Goal: Information Seeking & Learning: Learn about a topic

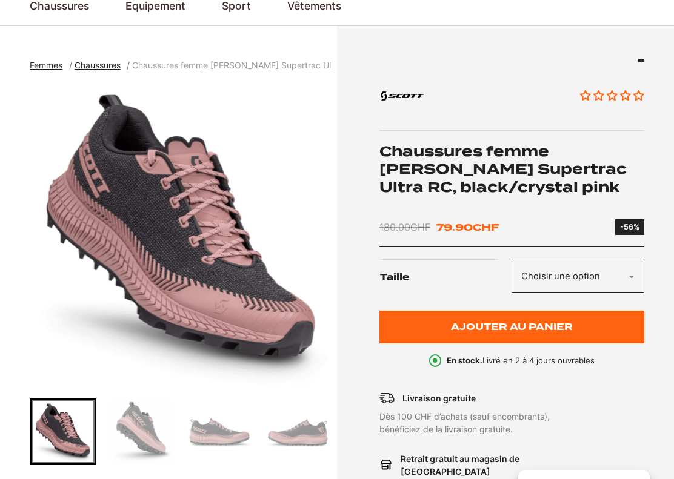
scroll to position [104, 0]
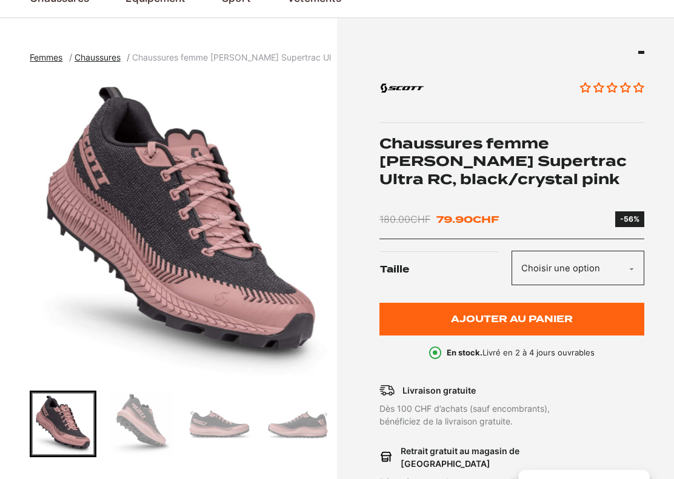
click at [629, 267] on select "Choisir une option 37.5 38 36.5" at bounding box center [577, 268] width 132 height 35
select select "37.5"
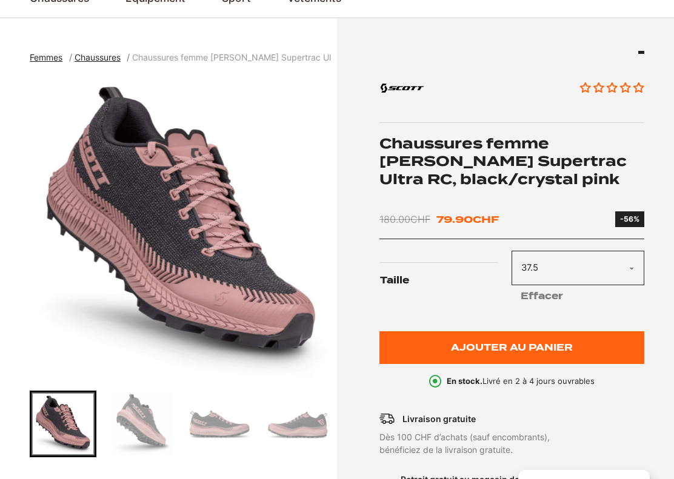
click at [631, 271] on select "Choisir une option 37.5 38 36.5" at bounding box center [577, 268] width 132 height 35
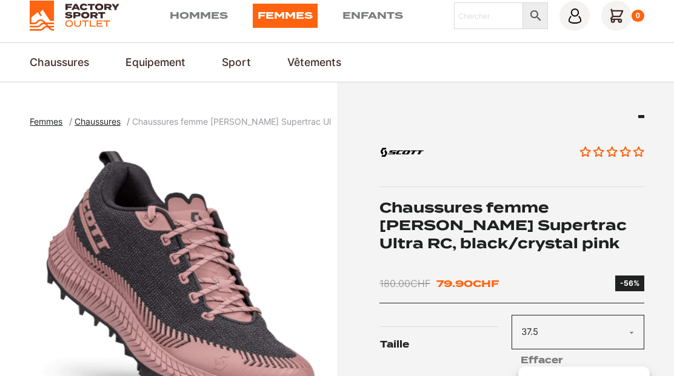
scroll to position [0, 0]
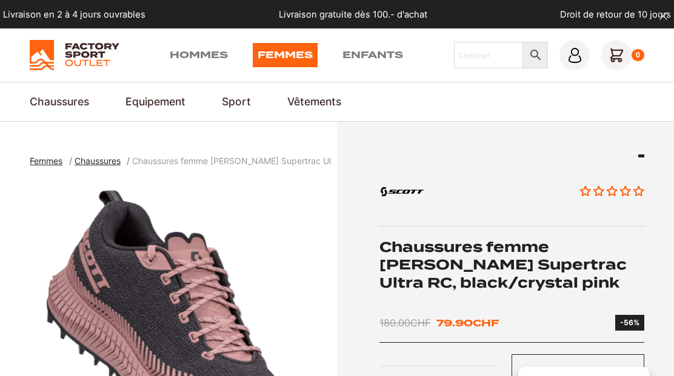
click at [74, 59] on img at bounding box center [74, 55] width 89 height 30
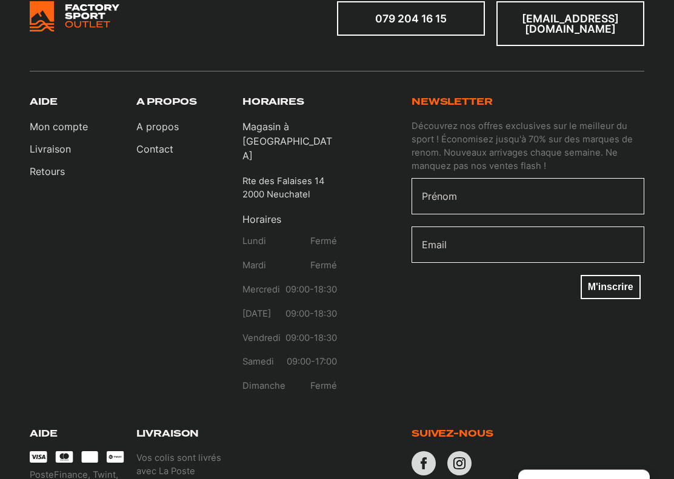
scroll to position [1597, 0]
click at [266, 119] on p "Magasin à [GEOGRAPHIC_DATA]" at bounding box center [289, 141] width 94 height 44
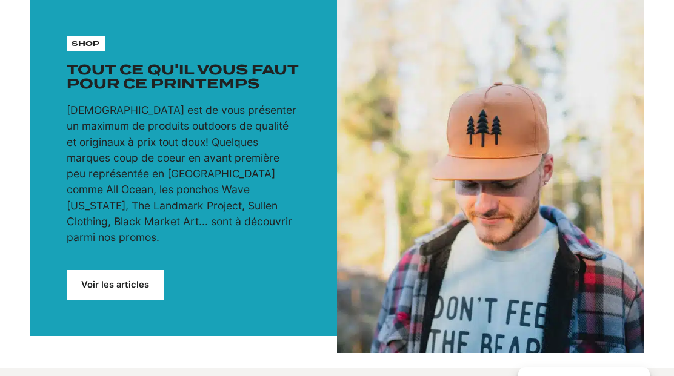
scroll to position [0, 0]
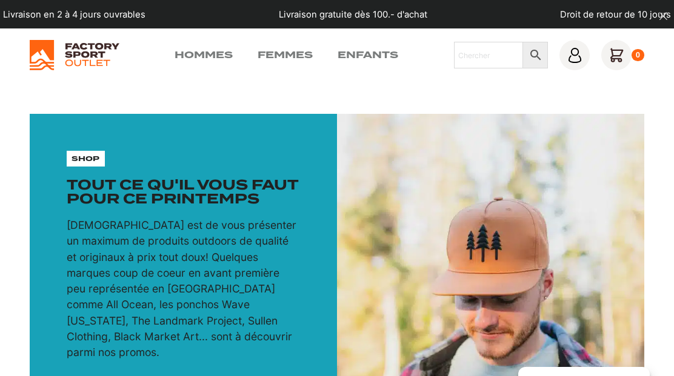
click at [277, 50] on link "Femmes" at bounding box center [284, 55] width 55 height 15
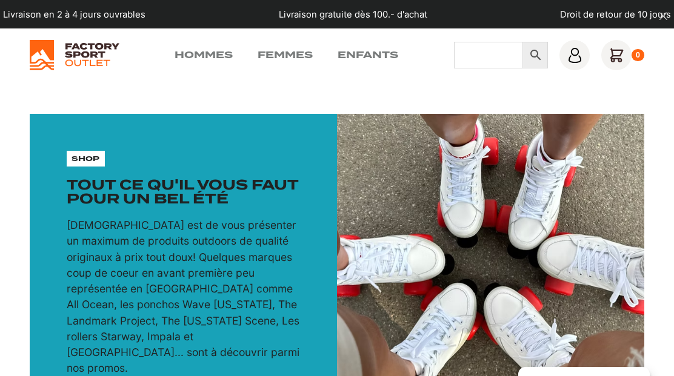
click at [491, 47] on input "Chercher" at bounding box center [488, 55] width 69 height 27
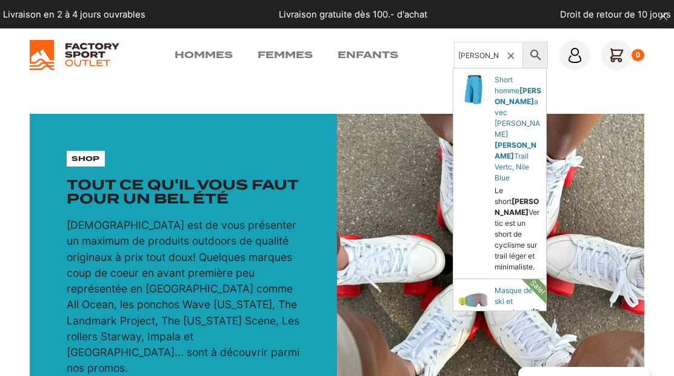
type input "[PERSON_NAME]"
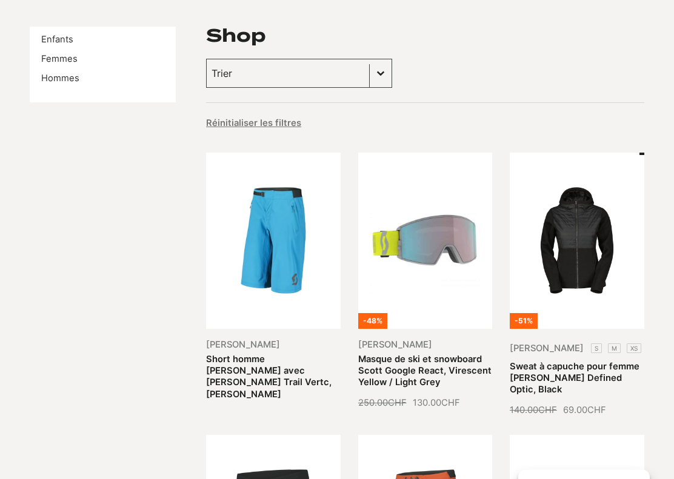
scroll to position [133, 0]
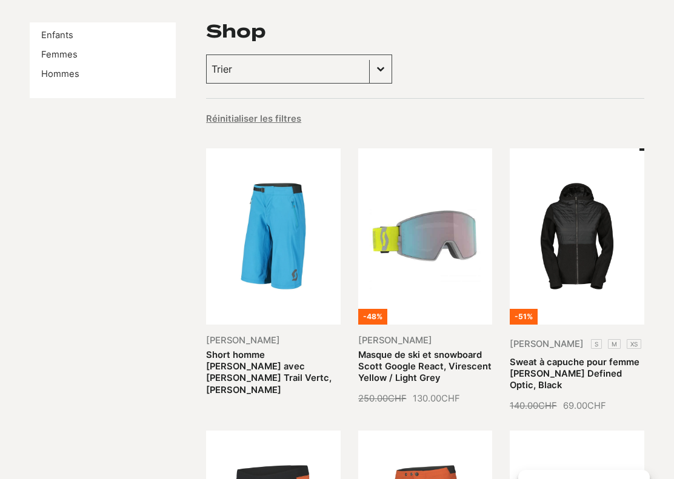
click at [447, 349] on link "Masque de ski et snowboard Scott Google React, Virescent Yellow / Light Grey" at bounding box center [424, 366] width 133 height 34
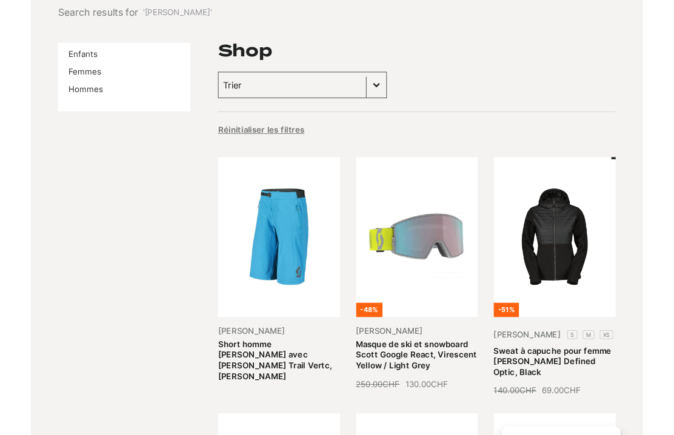
scroll to position [102, 0]
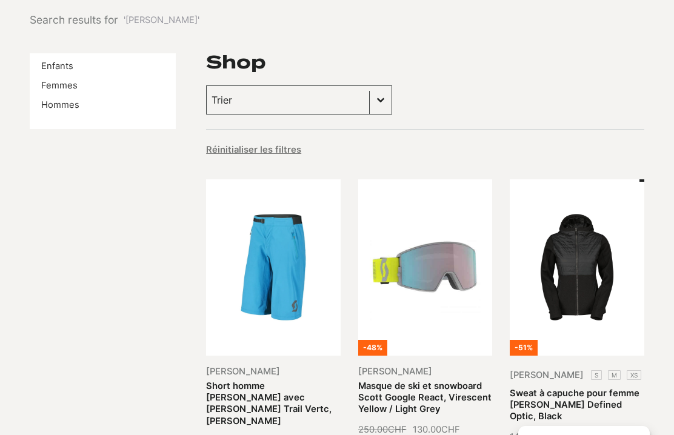
click at [51, 106] on link "Hommes" at bounding box center [60, 104] width 38 height 11
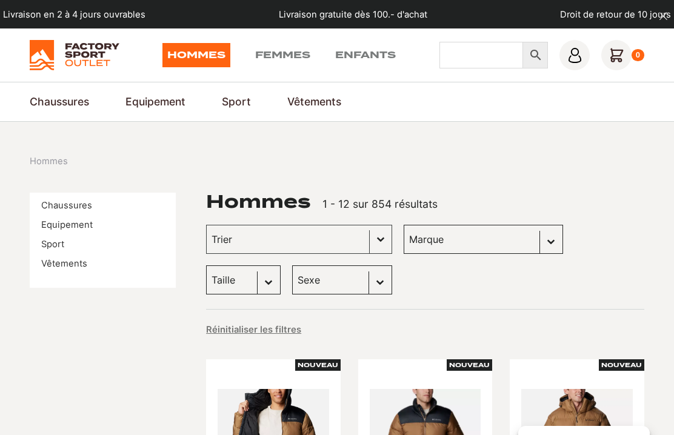
click at [504, 51] on input "Chercher" at bounding box center [481, 55] width 84 height 27
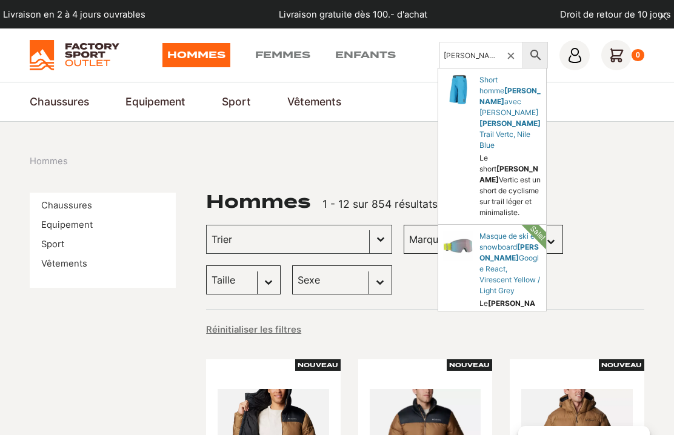
type input "[PERSON_NAME]"
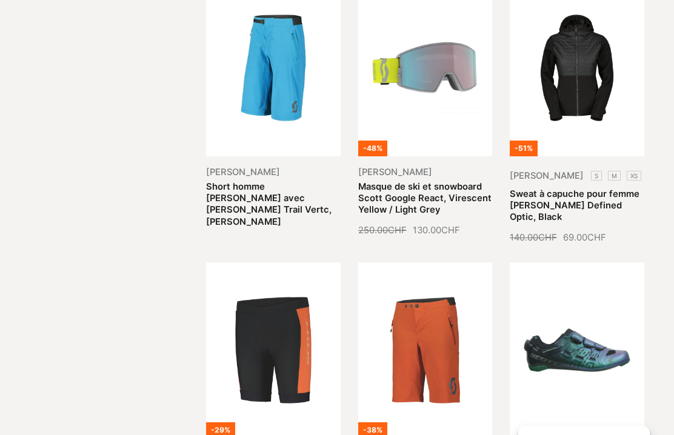
scroll to position [300, 0]
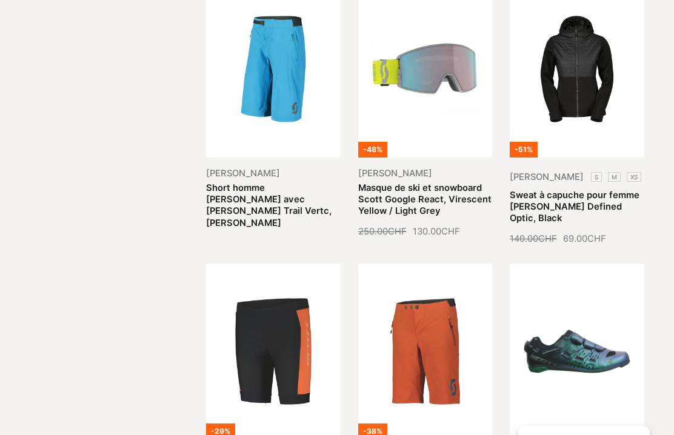
click at [259, 182] on link "Short homme Scott avec chamois Scott Trail Vertc, Nile Blue" at bounding box center [268, 205] width 125 height 46
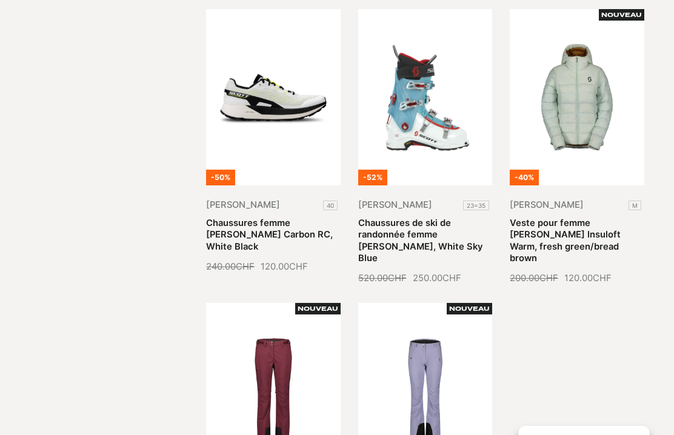
scroll to position [835, 0]
click at [265, 218] on link "Chaussures femme Scott Utra Carbon RC, White Black" at bounding box center [269, 235] width 127 height 34
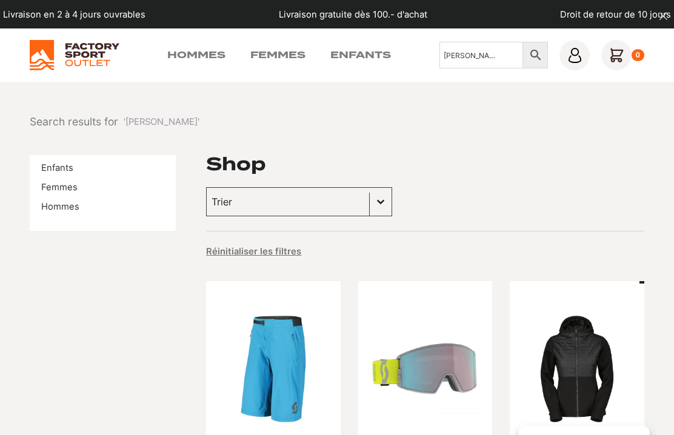
click at [53, 185] on link "Femmes" at bounding box center [59, 187] width 36 height 11
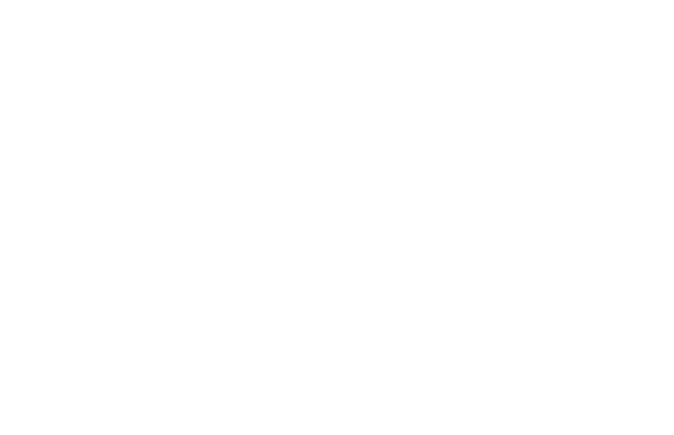
scroll to position [-1, 0]
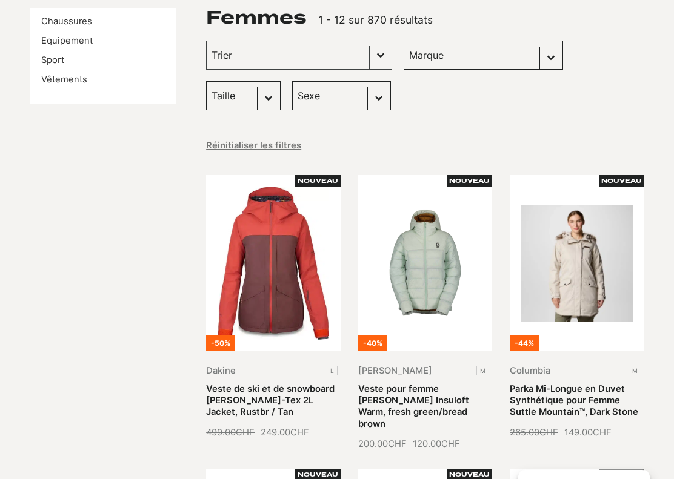
scroll to position [185, 0]
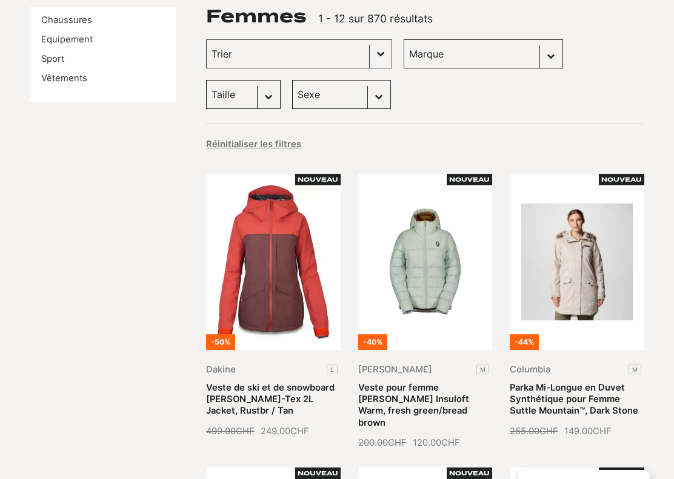
click at [519, 53] on select "Marque Scott (151) Globe Skateboards (66) Dakine (57) Dolomite (40) Craft (33) …" at bounding box center [482, 53] width 159 height 29
select select "scott"
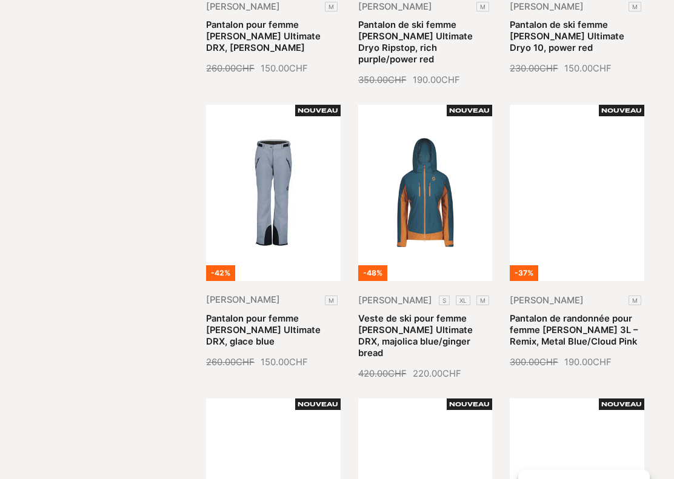
scroll to position [887, 0]
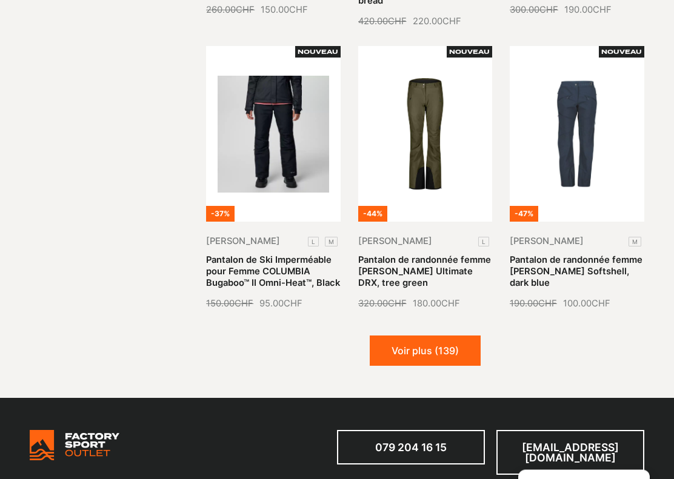
click at [449, 336] on button "Voir plus (139)" at bounding box center [424, 351] width 111 height 30
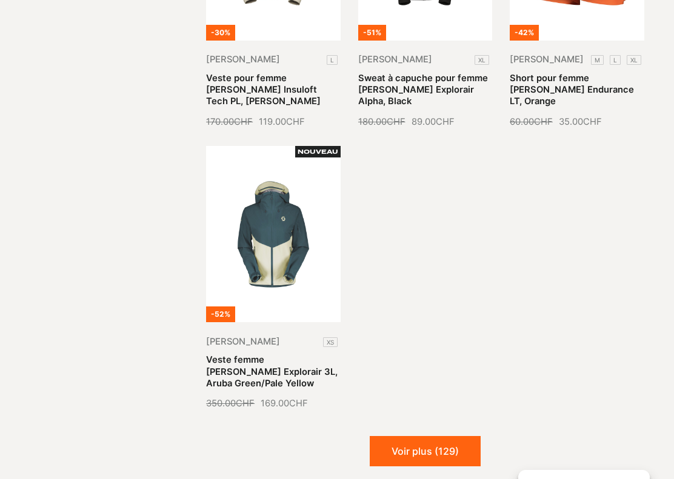
scroll to position [2254, 0]
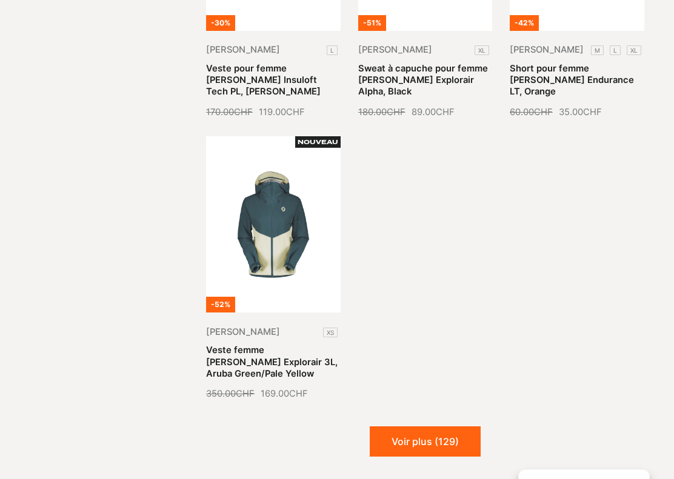
click at [450, 427] on button "Voir plus (129)" at bounding box center [424, 442] width 111 height 30
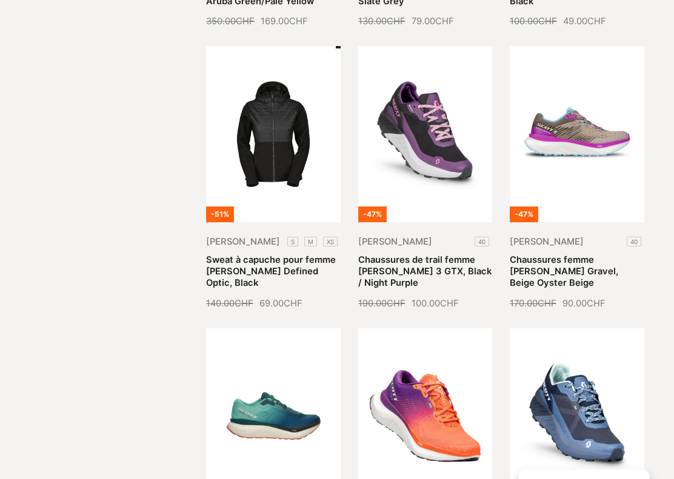
scroll to position [2629, 0]
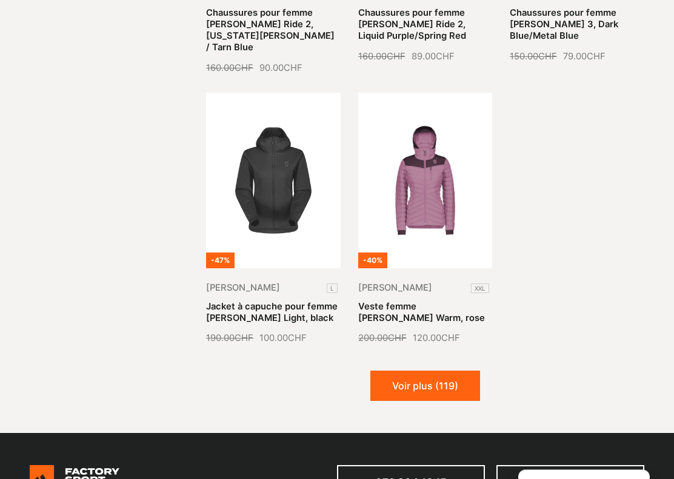
click at [426, 371] on button "Voir plus (119)" at bounding box center [425, 386] width 110 height 30
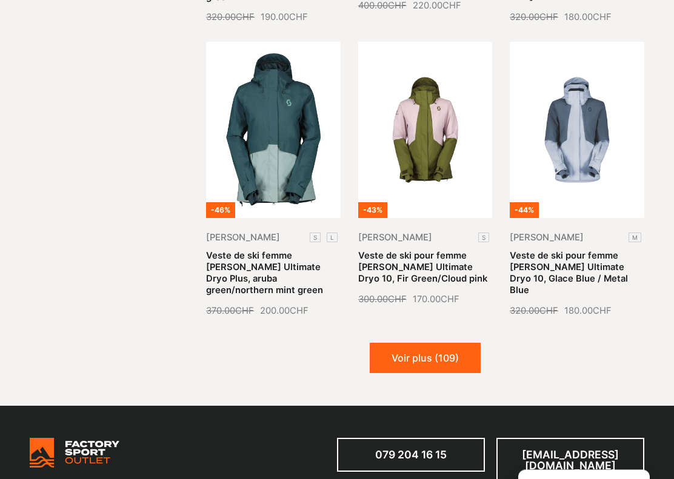
scroll to position [4159, 0]
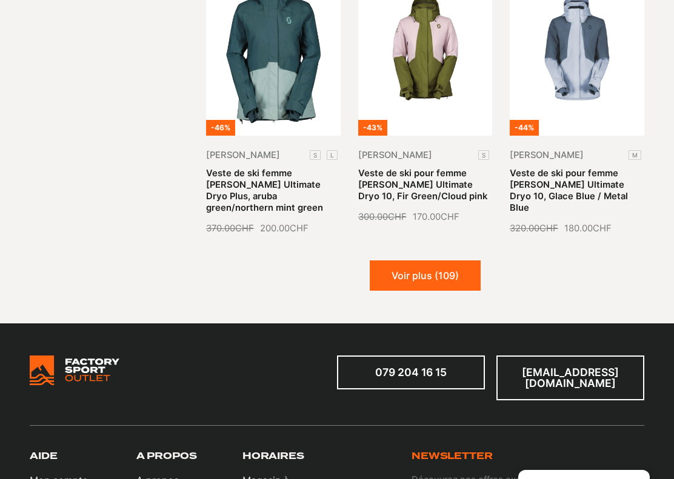
click at [431, 260] on button "Voir plus (109)" at bounding box center [424, 275] width 111 height 30
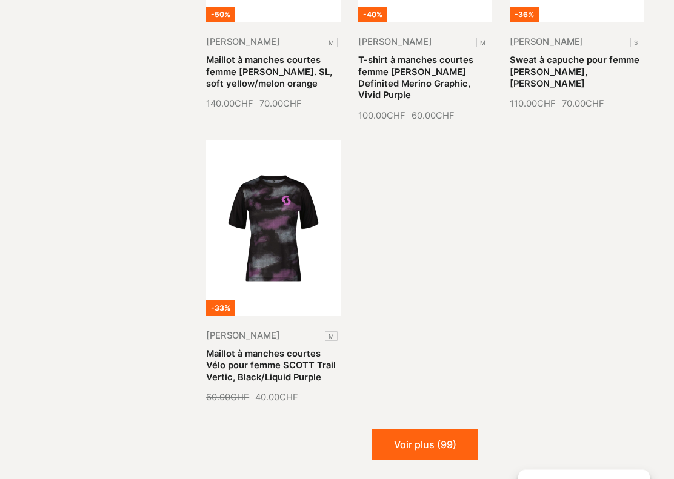
click at [425, 430] on button "Voir plus (99)" at bounding box center [425, 445] width 106 height 30
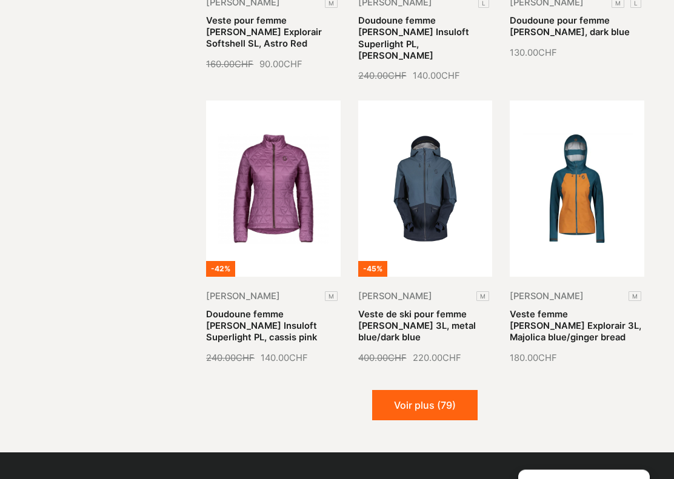
scroll to position [6926, 0]
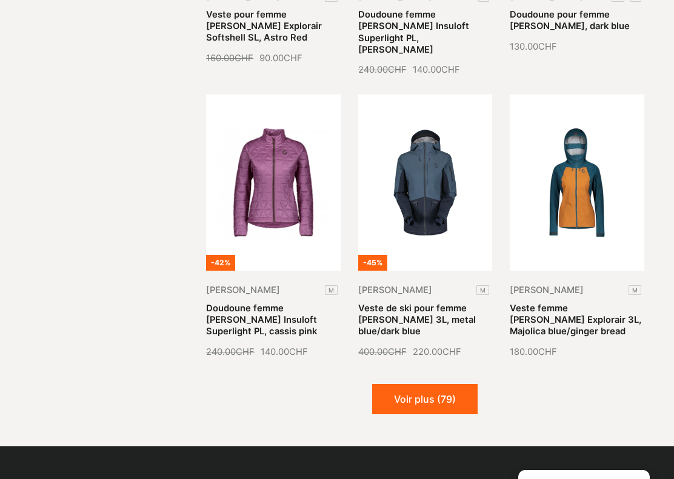
click at [454, 384] on button "Voir plus (79)" at bounding box center [424, 399] width 105 height 30
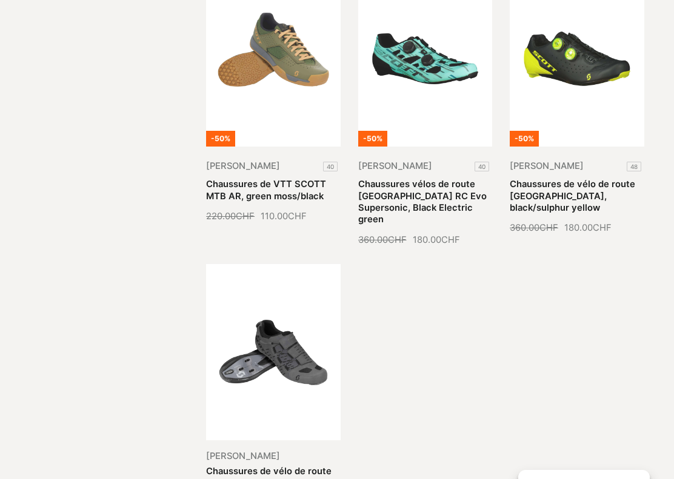
scroll to position [7921, 0]
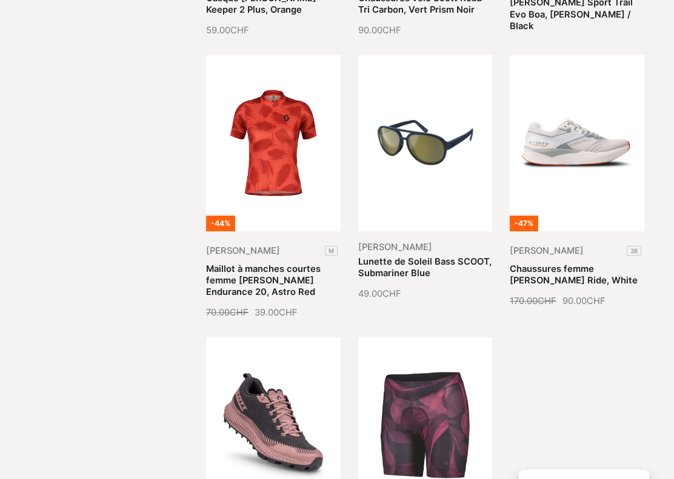
scroll to position [8687, 0]
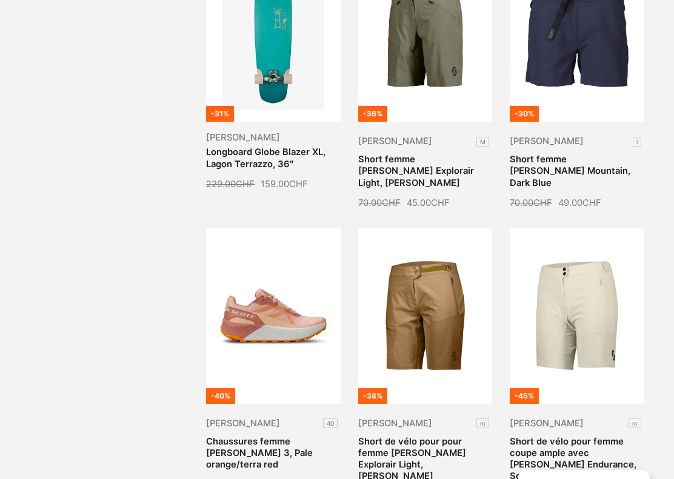
scroll to position [9677, 0]
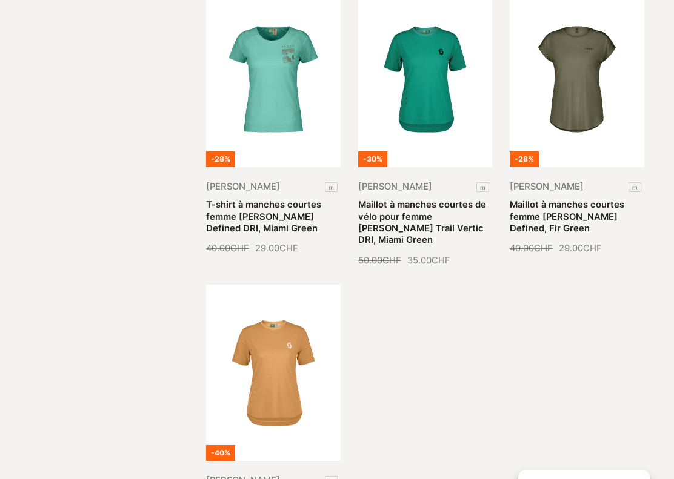
scroll to position [10785, 0]
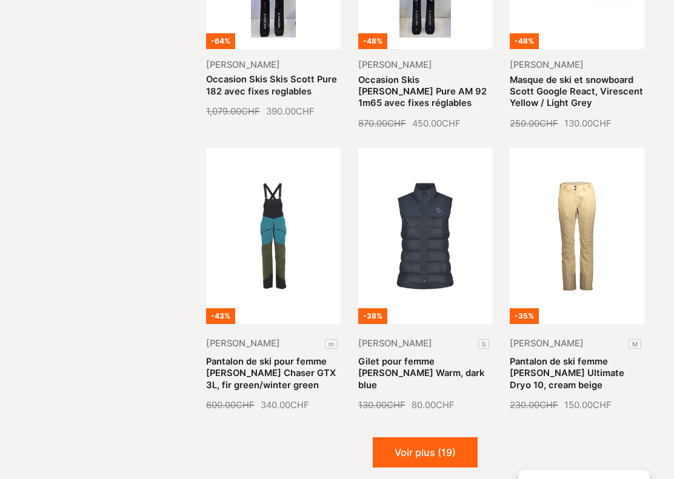
scroll to position [12659, 0]
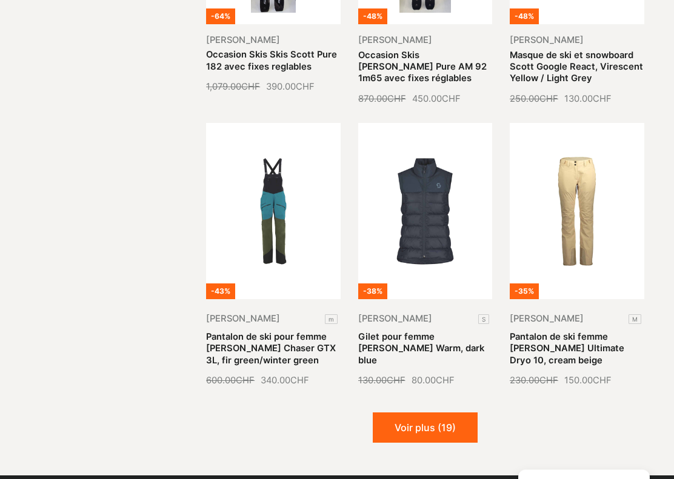
click at [437, 413] on button "Voir plus (19)" at bounding box center [424, 428] width 105 height 30
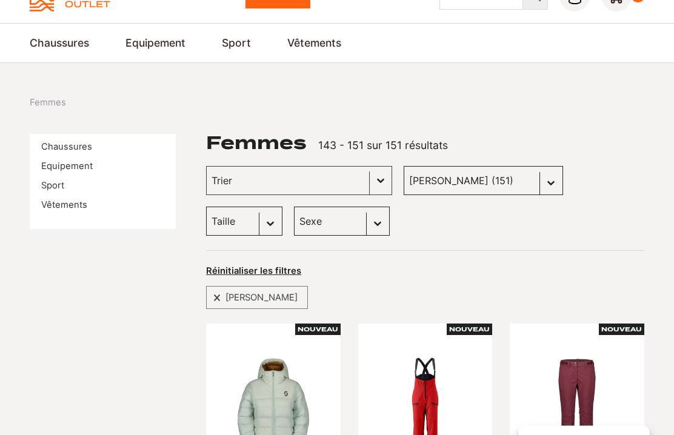
scroll to position [59, 0]
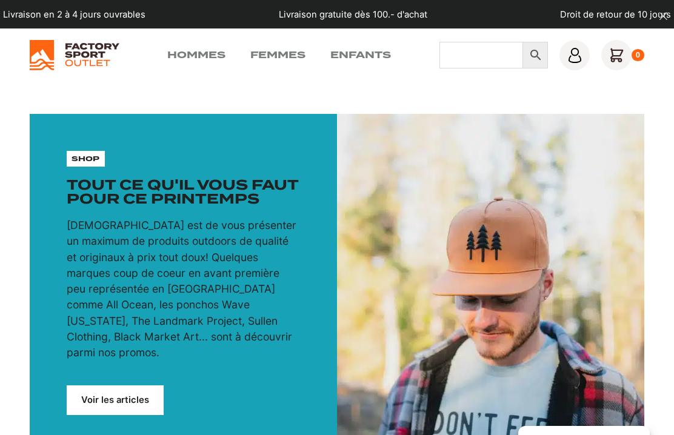
click at [487, 45] on input "Chercher" at bounding box center [481, 55] width 84 height 27
type input "[PERSON_NAME]"
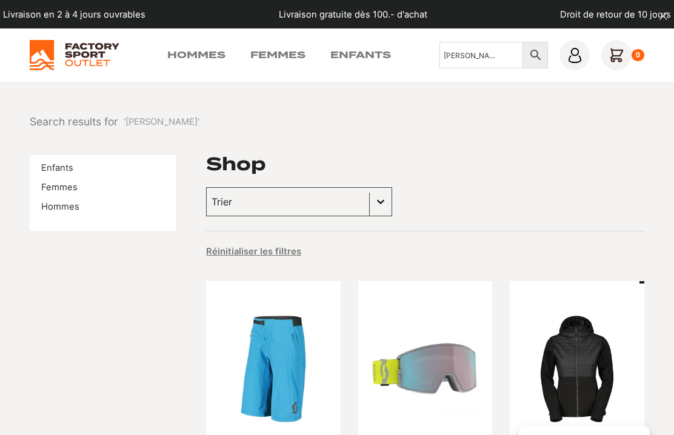
click at [53, 211] on link "Hommes" at bounding box center [60, 206] width 38 height 11
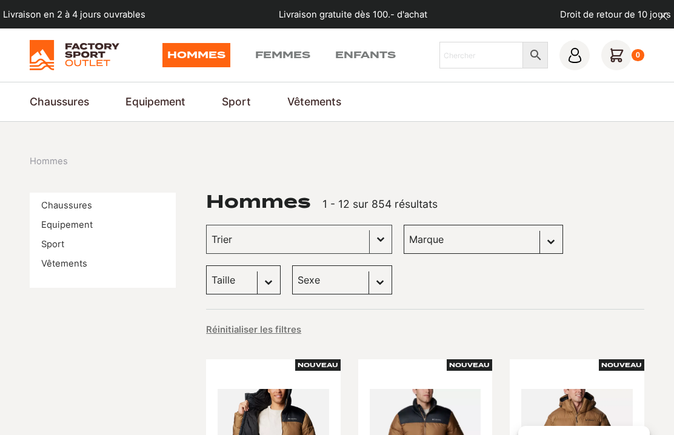
click at [512, 239] on select "[PERSON_NAME] (106) Globe Skateboards (66) Dakine (56) Columbia (48) Dolomite (…" at bounding box center [482, 239] width 159 height 29
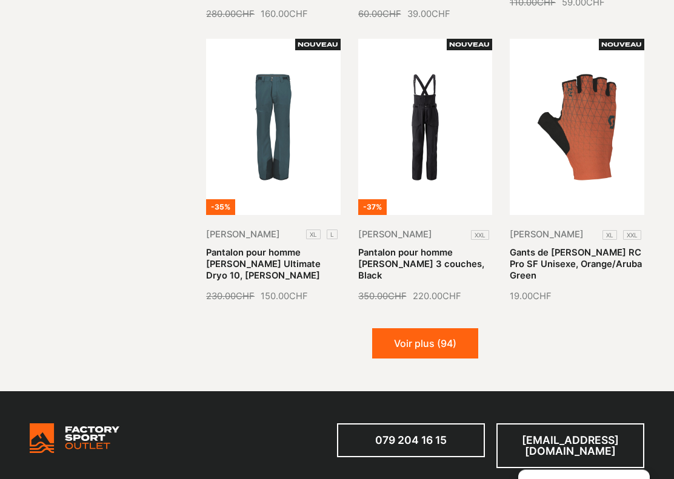
scroll to position [1190, 0]
click at [457, 346] on button "Voir plus (94)" at bounding box center [425, 343] width 106 height 30
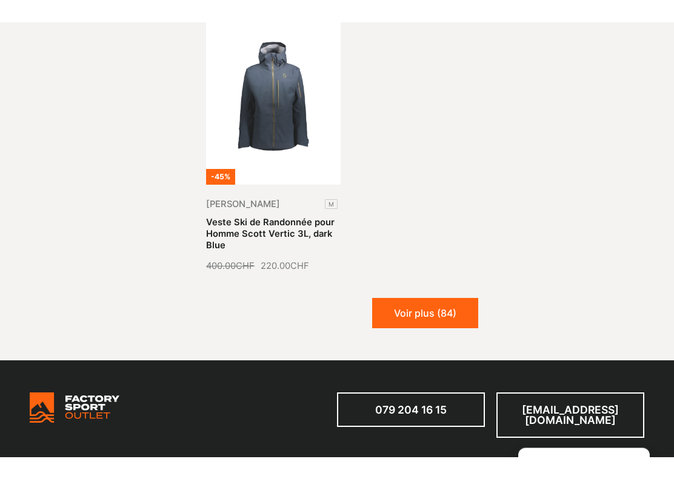
scroll to position [2371, 0]
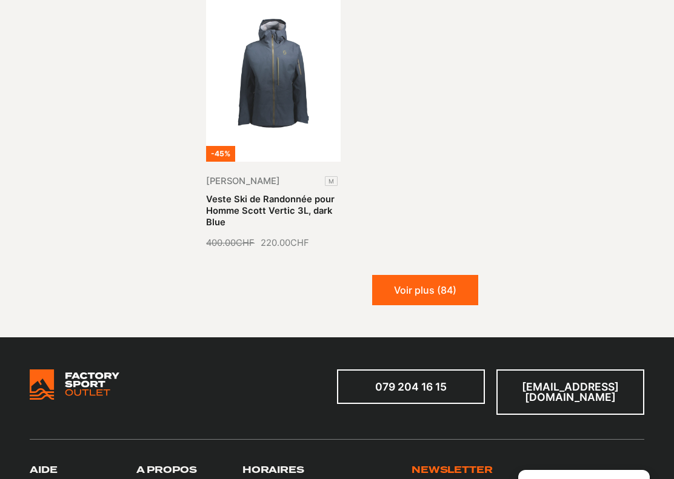
click at [422, 288] on button "Voir plus (84)" at bounding box center [425, 290] width 106 height 30
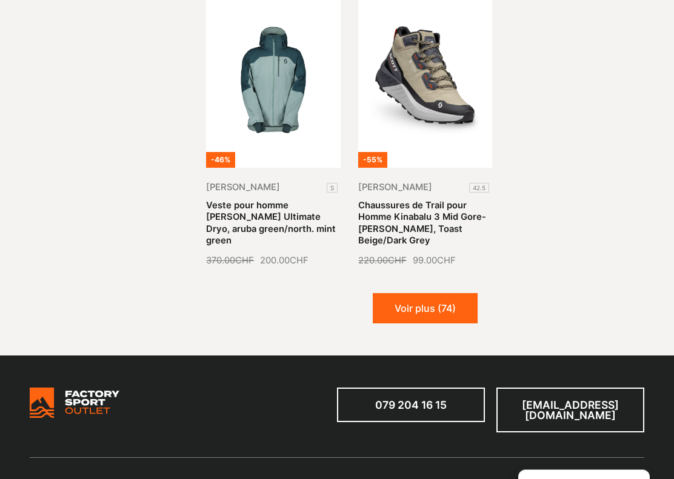
scroll to position [3245, 0]
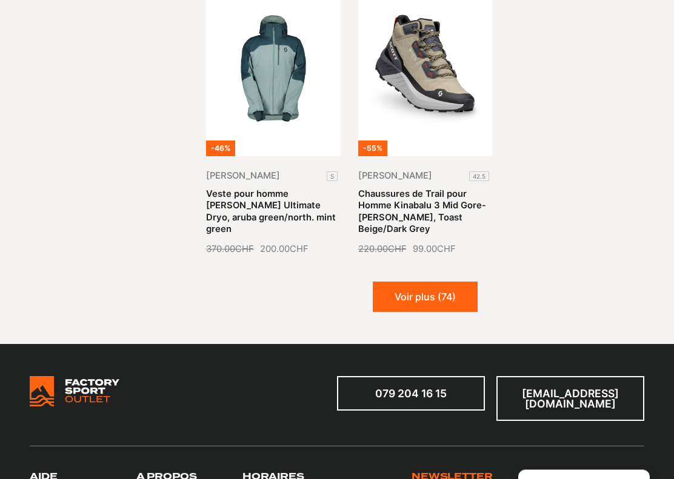
click at [453, 282] on button "Voir plus (74)" at bounding box center [424, 297] width 105 height 30
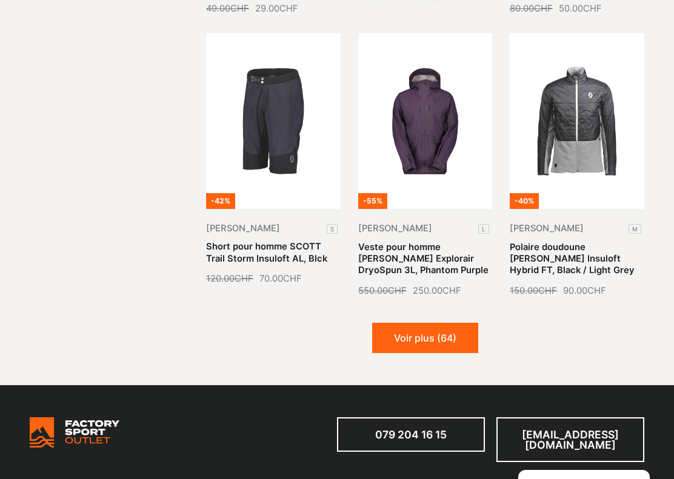
scroll to position [4054, 0]
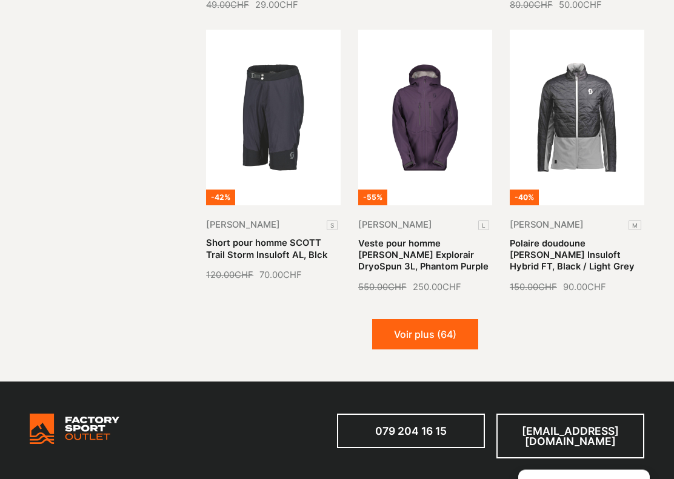
click at [463, 320] on button "Voir plus (64)" at bounding box center [425, 335] width 106 height 30
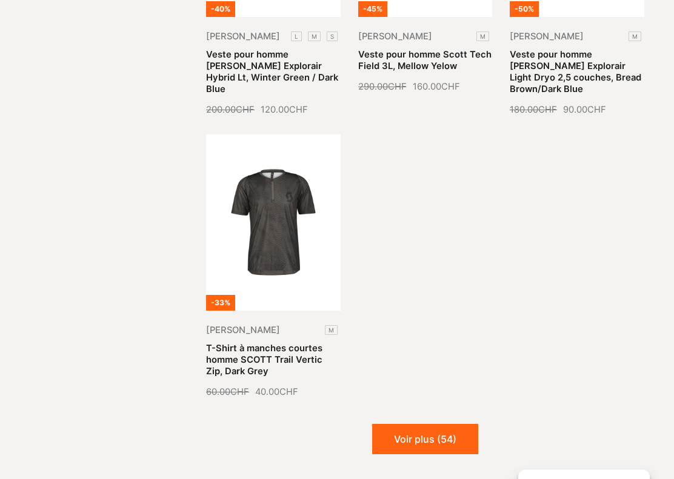
click at [449, 425] on button "Voir plus (54)" at bounding box center [425, 440] width 106 height 30
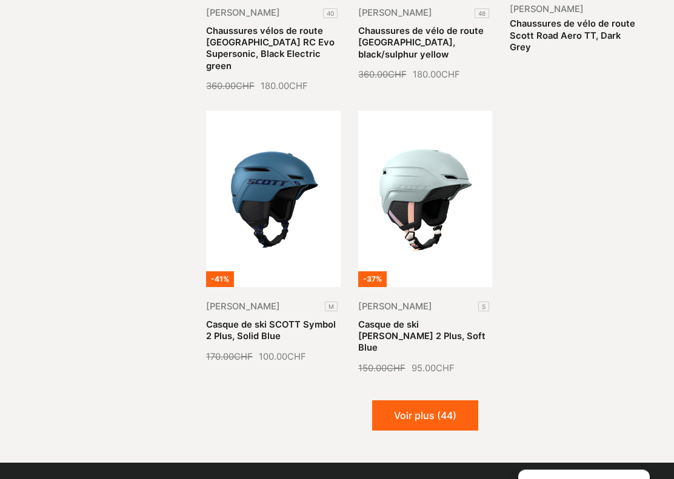
click at [452, 401] on button "Voir plus (44)" at bounding box center [425, 416] width 106 height 30
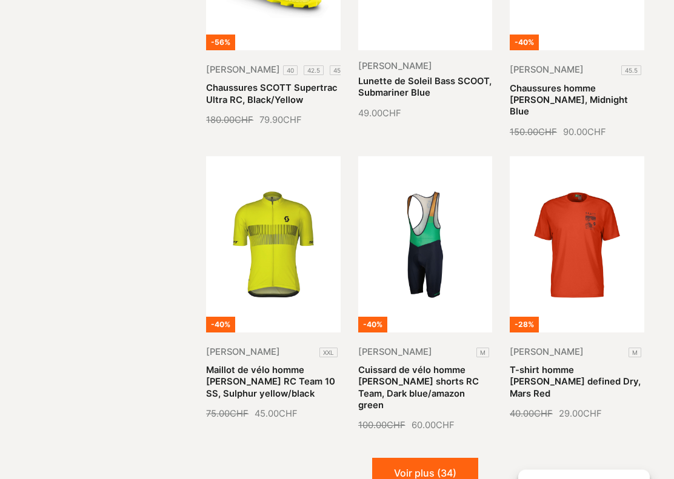
scroll to position [6783, 0]
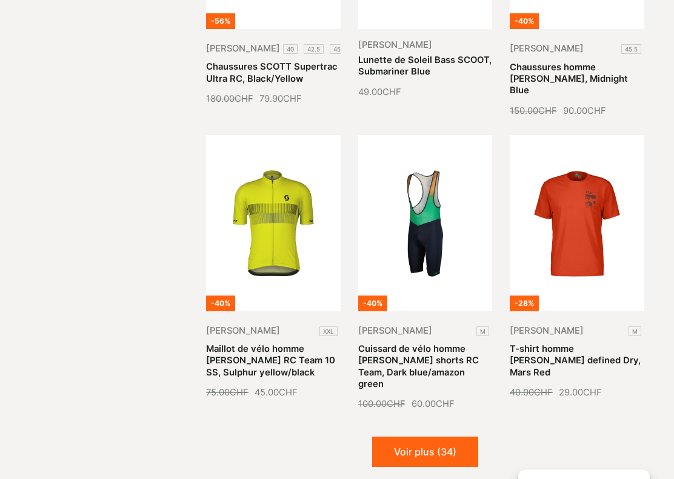
click at [426, 434] on button "Voir plus (34)" at bounding box center [425, 452] width 106 height 30
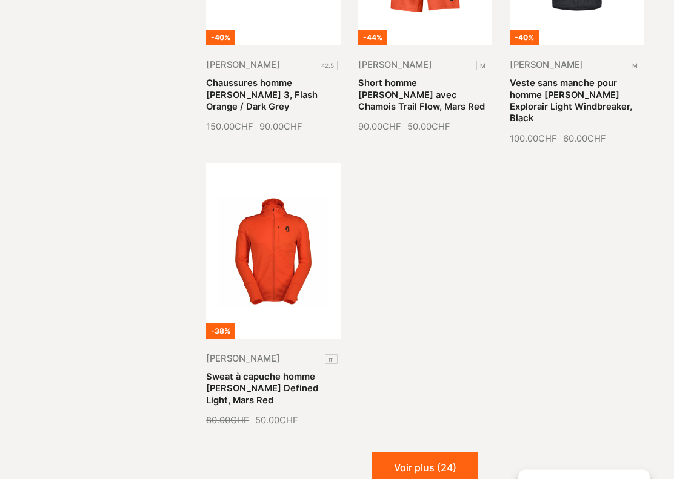
scroll to position [7928, 0]
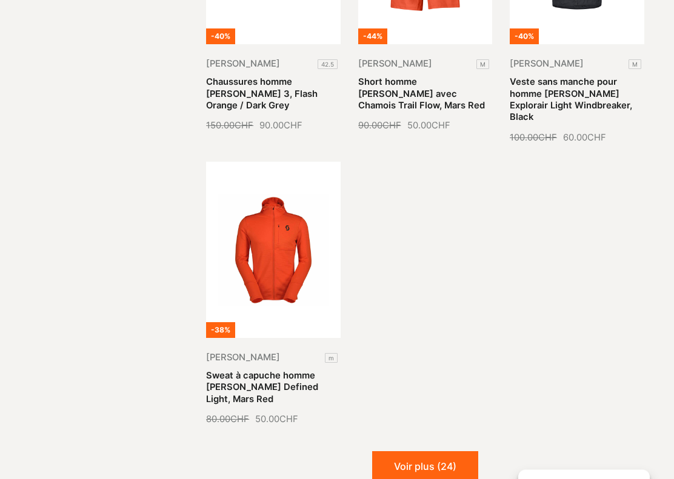
click at [415, 434] on button "Voir plus (24)" at bounding box center [425, 467] width 106 height 30
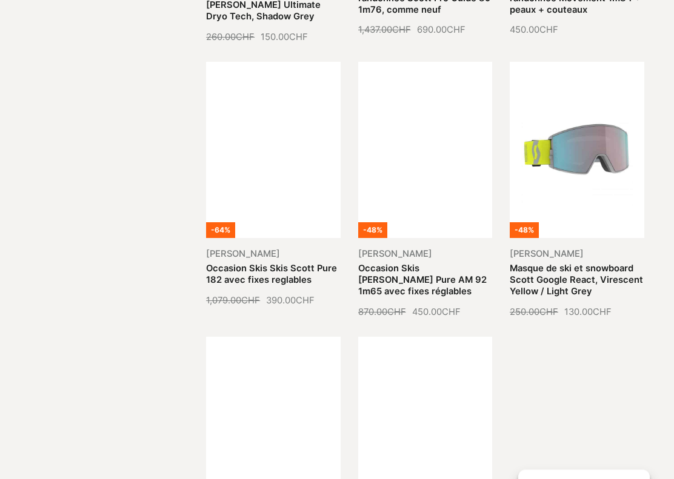
scroll to position [8607, 0]
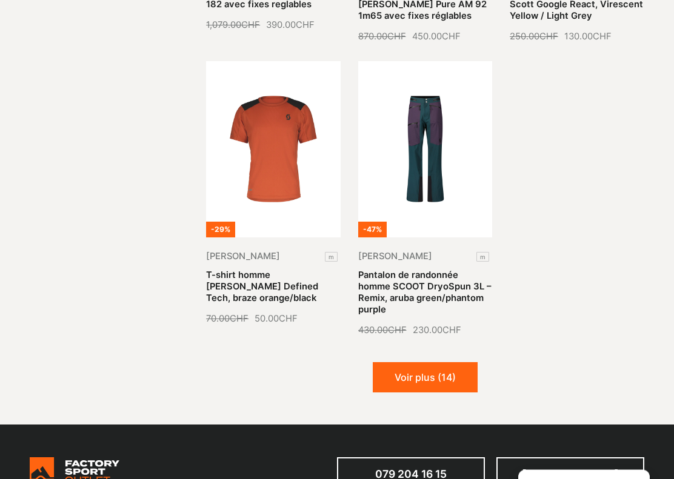
click at [417, 363] on button "Voir plus (14)" at bounding box center [424, 378] width 105 height 30
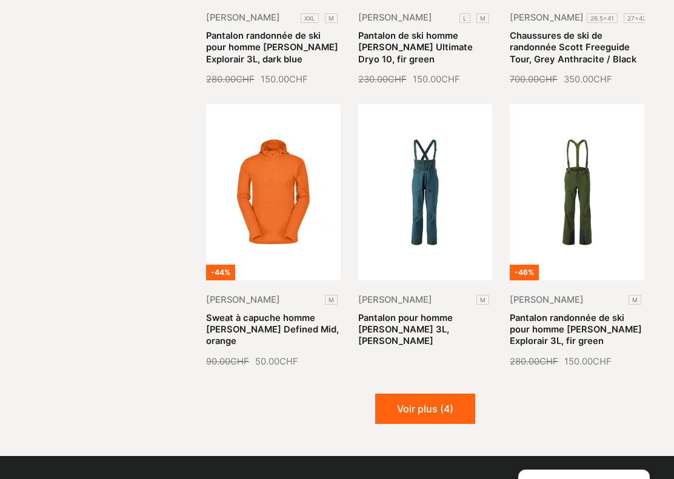
scroll to position [9704, 0]
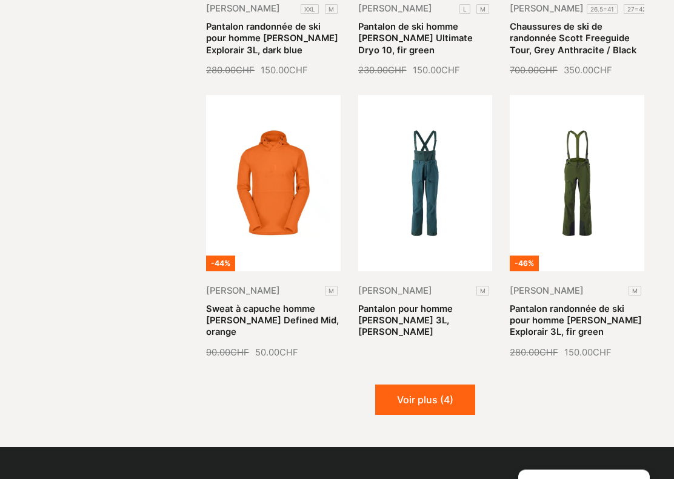
click at [411, 385] on button "Voir plus (4)" at bounding box center [425, 400] width 100 height 30
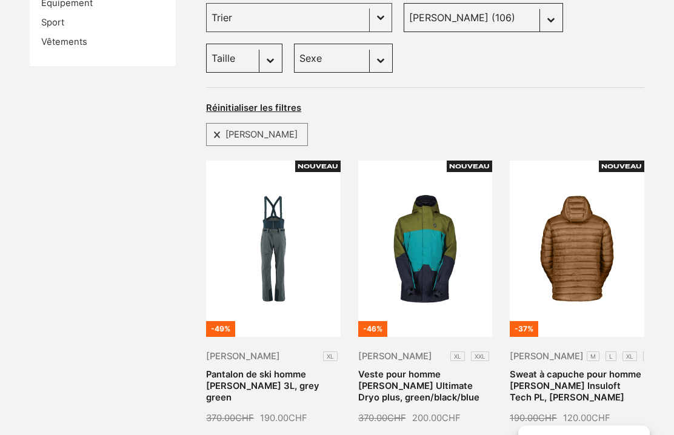
scroll to position [0, 0]
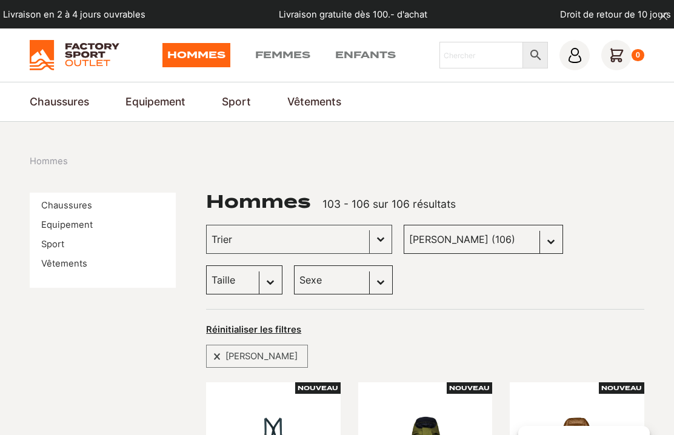
click at [520, 241] on select "[PERSON_NAME] (106) Globe Skateboards (66) Dakine (56) Columbia (48) Dolomite (…" at bounding box center [482, 239] width 159 height 29
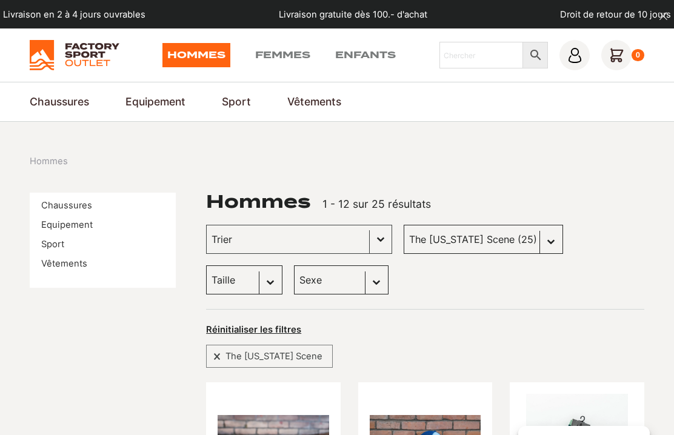
click at [515, 243] on select "[PERSON_NAME] (106) Globe Skateboards (66) Dakine (56) Columbia (48) Dolomite (…" at bounding box center [482, 239] width 159 height 29
select select "dolomite"
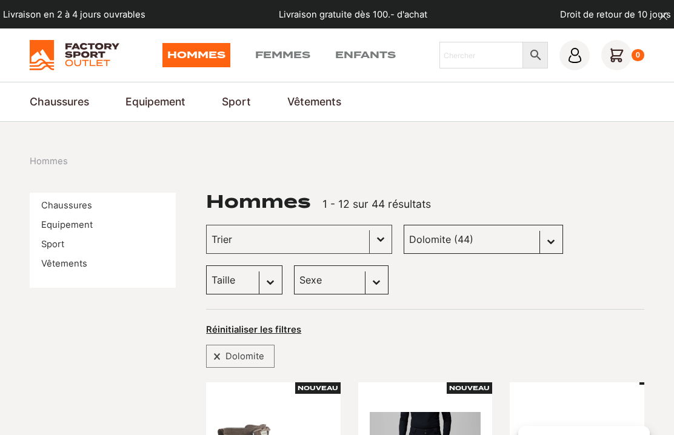
click at [515, 247] on select "[PERSON_NAME] (106) Globe Skateboards (66) Dakine (56) Columbia (48) Dolomite (…" at bounding box center [482, 239] width 159 height 29
